Goal: Information Seeking & Learning: Understand process/instructions

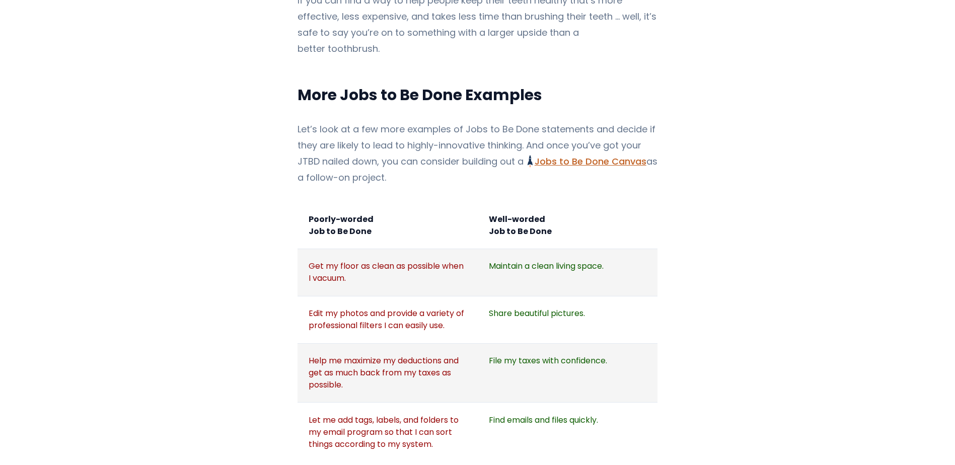
scroll to position [1108, 0]
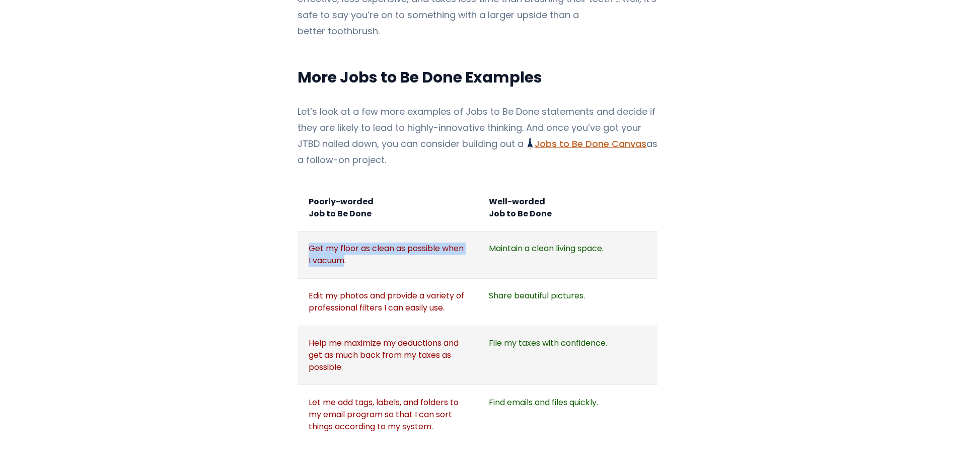
drag, startPoint x: 306, startPoint y: 216, endPoint x: 335, endPoint y: 230, distance: 32.7
click at [335, 232] on td "Get my floor as clean as possible when I vacuum." at bounding box center [388, 255] width 180 height 47
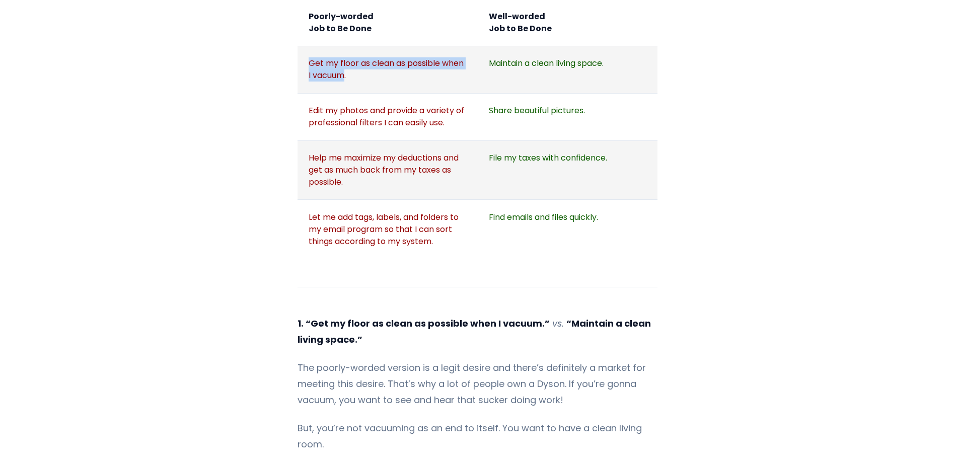
scroll to position [1309, 0]
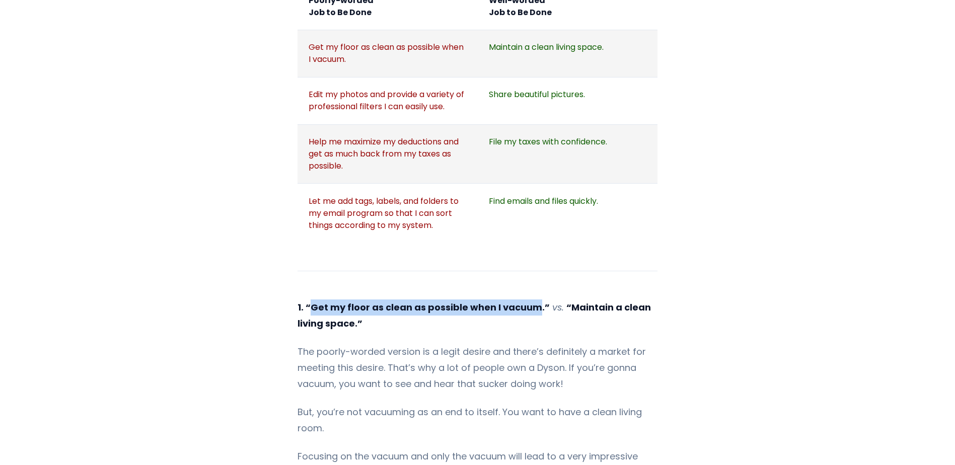
drag, startPoint x: 529, startPoint y: 276, endPoint x: 309, endPoint y: 276, distance: 220.5
click at [309, 301] on strong "1. “Get my floor as clean as possible when I vacuum.”" at bounding box center [424, 307] width 252 height 13
drag, startPoint x: 163, startPoint y: 215, endPoint x: 132, endPoint y: 332, distance: 121.2
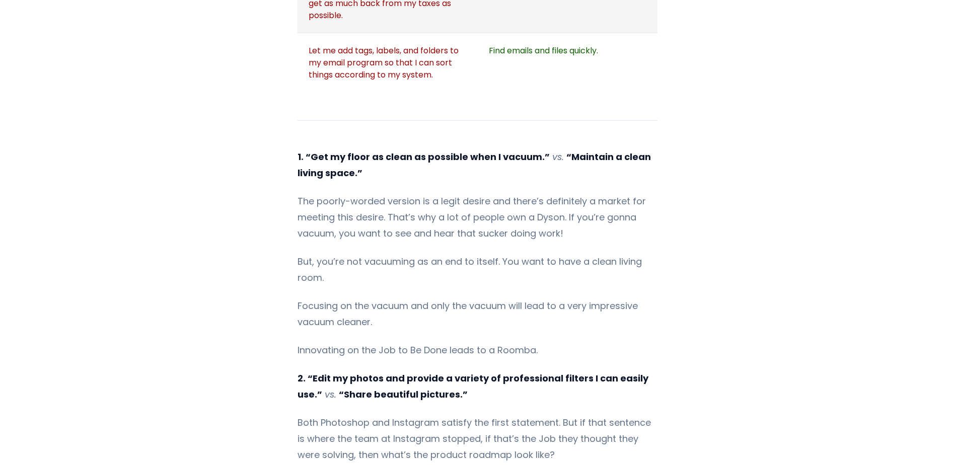
scroll to position [1460, 0]
drag, startPoint x: 125, startPoint y: 79, endPoint x: 95, endPoint y: 353, distance: 276.0
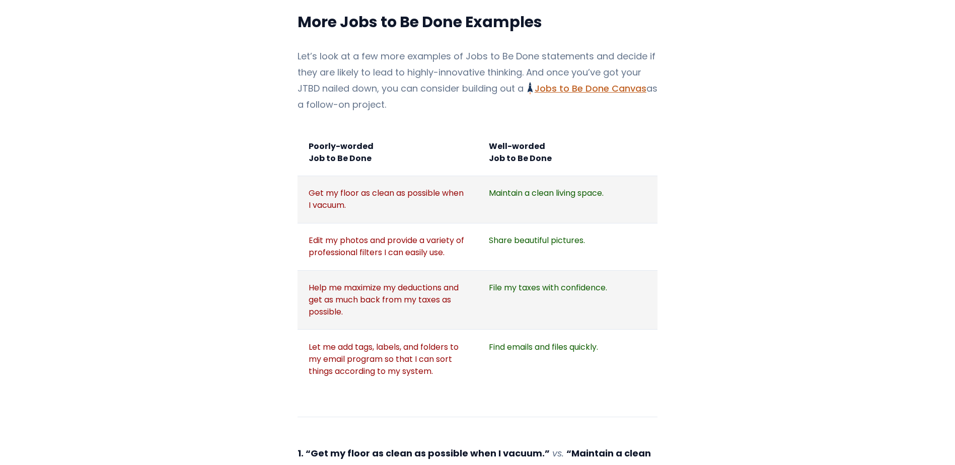
scroll to position [1158, 0]
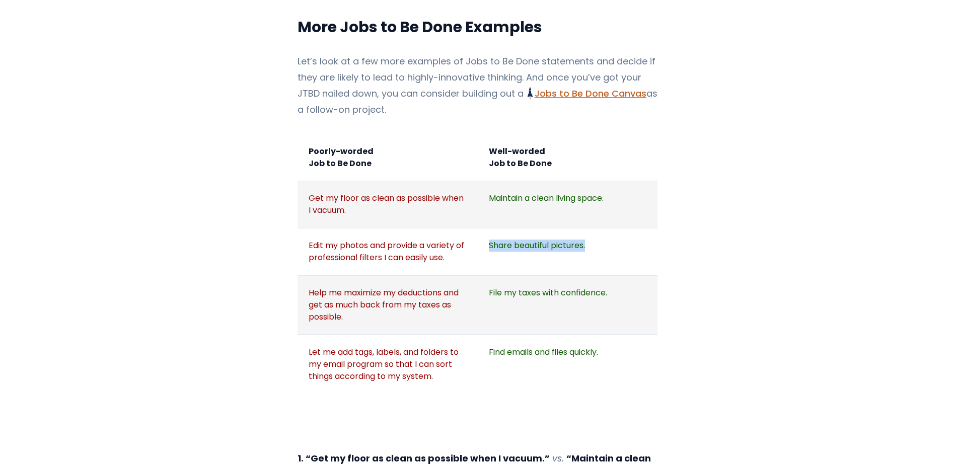
drag, startPoint x: 489, startPoint y: 213, endPoint x: 589, endPoint y: 213, distance: 99.7
click at [589, 228] on td "Share beautiful pictures." at bounding box center [568, 251] width 180 height 47
click at [493, 181] on td "Maintain a clean living space." at bounding box center [568, 204] width 180 height 47
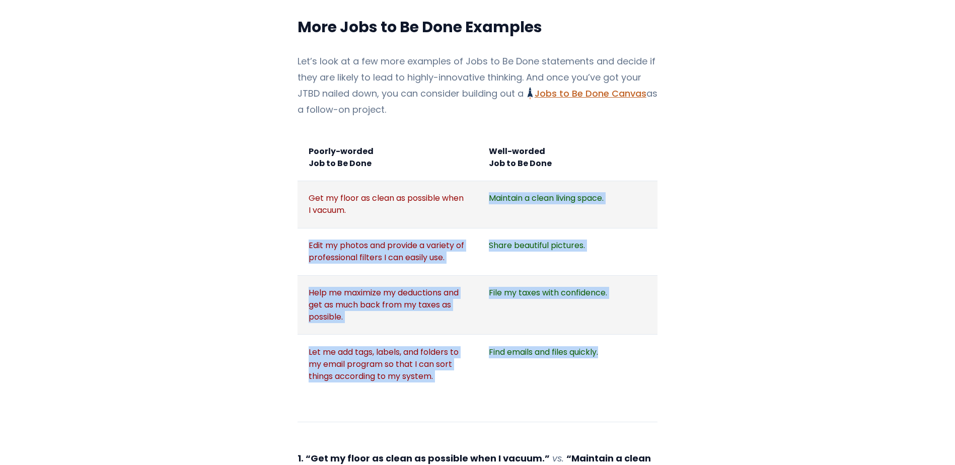
drag, startPoint x: 489, startPoint y: 165, endPoint x: 604, endPoint y: 319, distance: 191.4
click at [604, 319] on tbody "Poorly-worded Job to Be Done Well-worded Job to Be Done Get my floor as clean a…" at bounding box center [478, 264] width 360 height 260
copy tbody "Maintain a clean living space. Edit my photos and provide a variety of professi…"
